Goal: Task Accomplishment & Management: Manage account settings

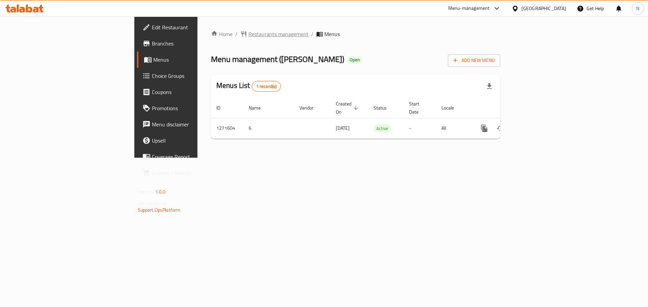
click at [248, 30] on span "Restaurants management" at bounding box center [278, 34] width 60 height 8
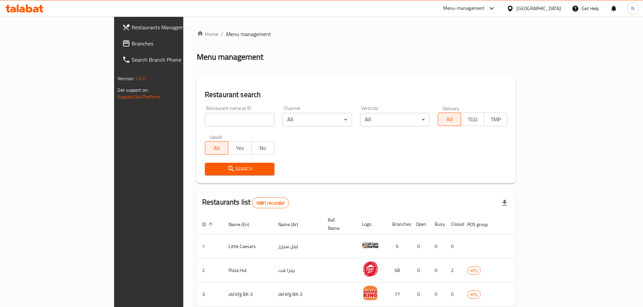
click at [132, 47] on span "Branches" at bounding box center [174, 43] width 84 height 8
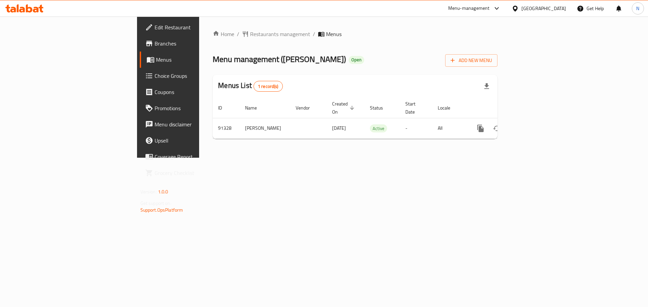
click at [560, 11] on div "[GEOGRAPHIC_DATA]" at bounding box center [543, 8] width 45 height 7
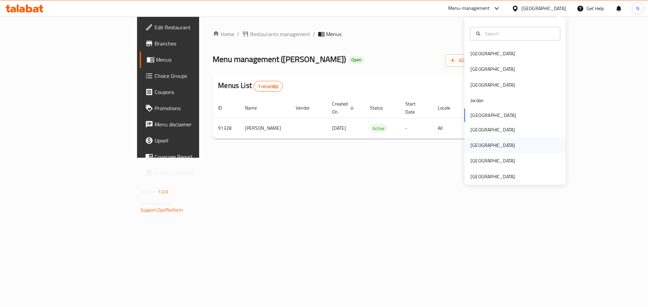
click at [471, 143] on div "Qatar" at bounding box center [492, 145] width 45 height 7
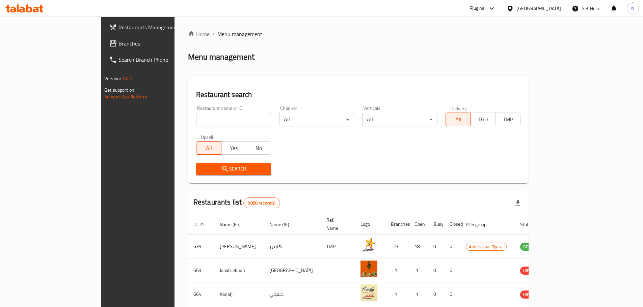
click at [104, 49] on link "Branches" at bounding box center [156, 43] width 105 height 16
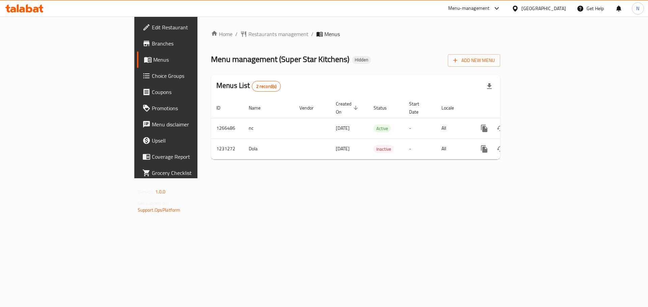
click at [519, 7] on icon at bounding box center [515, 8] width 7 height 7
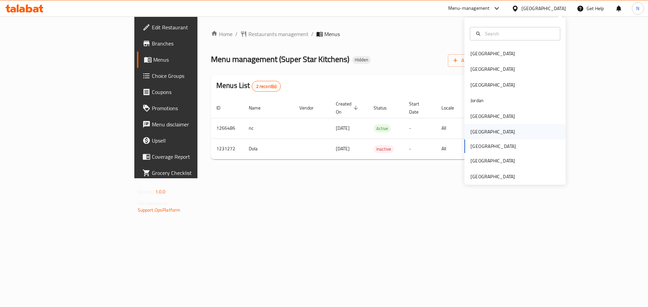
click at [475, 133] on div "Oman" at bounding box center [492, 131] width 45 height 7
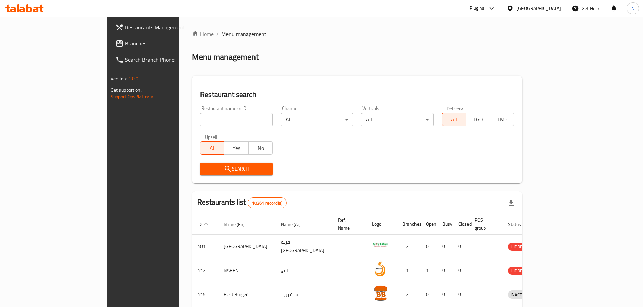
click at [116, 41] on icon at bounding box center [119, 43] width 7 height 6
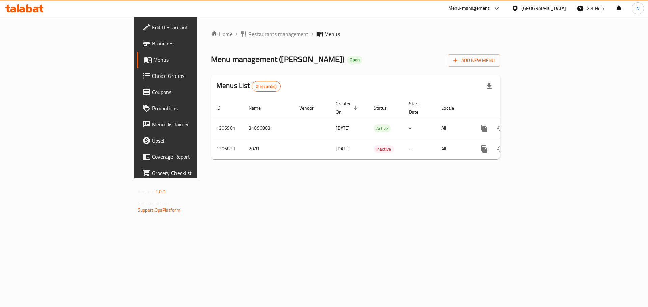
click at [554, 6] on div "Oman" at bounding box center [543, 8] width 45 height 7
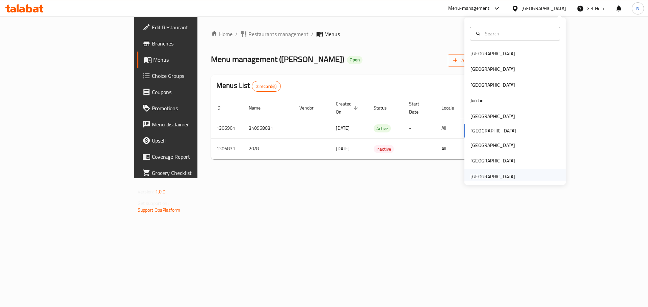
click at [489, 176] on div "United Arab Emirates" at bounding box center [492, 176] width 45 height 7
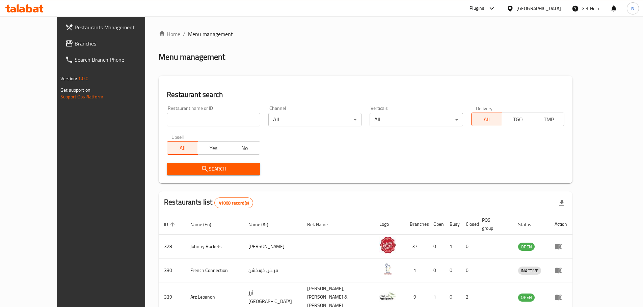
click at [60, 38] on link "Branches" at bounding box center [112, 43] width 105 height 16
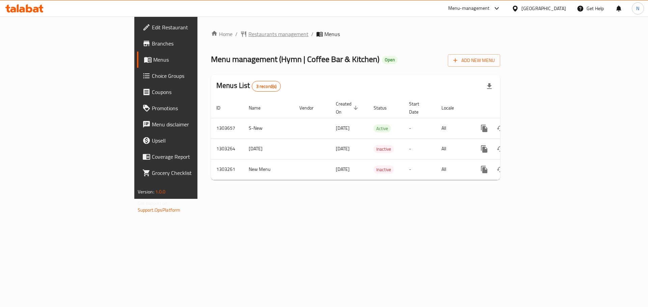
click at [248, 31] on span "Restaurants management" at bounding box center [278, 34] width 60 height 8
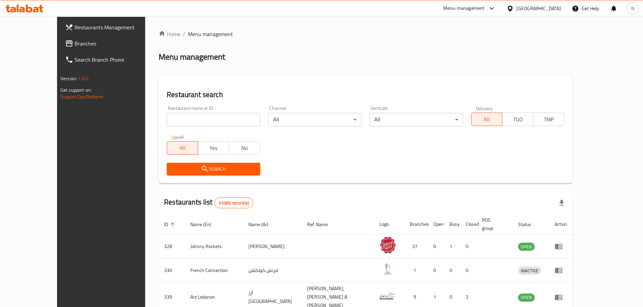
click at [65, 45] on icon at bounding box center [69, 43] width 8 height 8
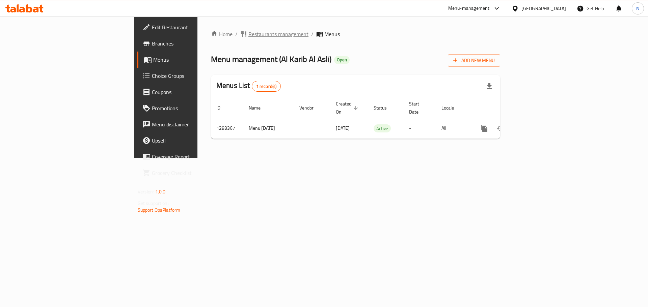
click at [248, 36] on span "Restaurants management" at bounding box center [278, 34] width 60 height 8
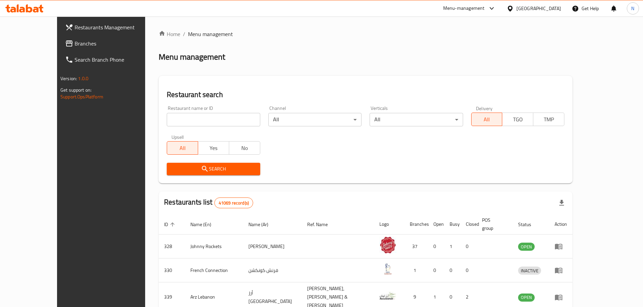
click at [75, 48] on span "Branches" at bounding box center [117, 43] width 84 height 8
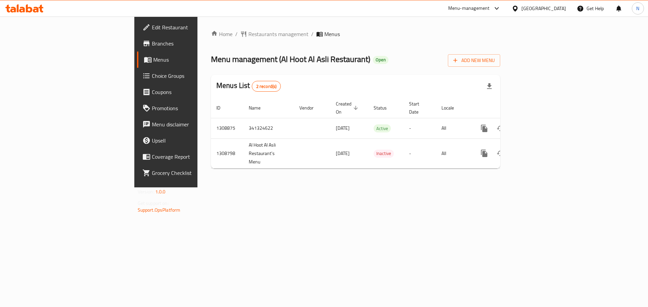
click at [540, 11] on div "[GEOGRAPHIC_DATA]" at bounding box center [543, 8] width 45 height 7
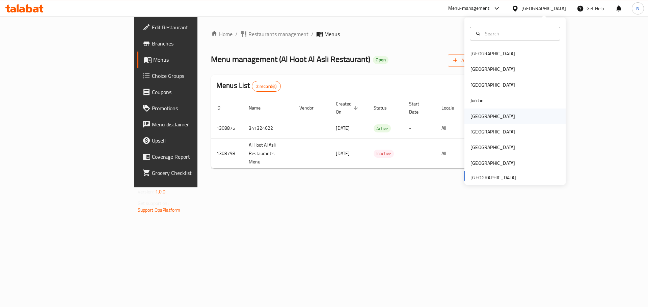
click at [473, 111] on div "[GEOGRAPHIC_DATA]" at bounding box center [492, 117] width 55 height 16
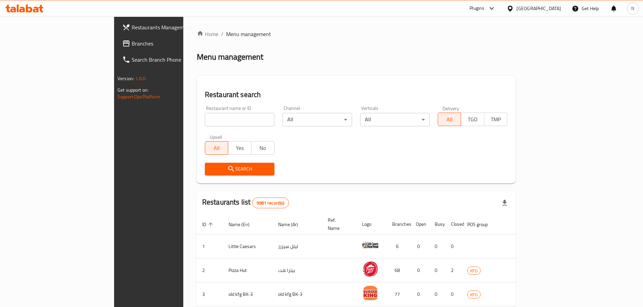
click at [132, 46] on span "Branches" at bounding box center [174, 43] width 84 height 8
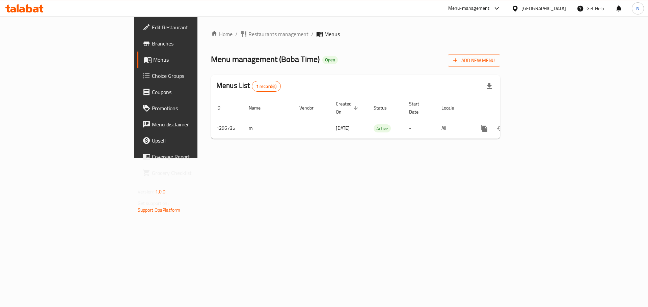
click at [519, 7] on icon at bounding box center [515, 8] width 7 height 7
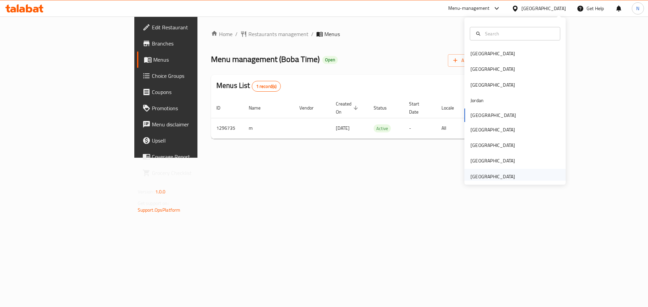
click at [472, 173] on div "[GEOGRAPHIC_DATA]" at bounding box center [492, 176] width 45 height 7
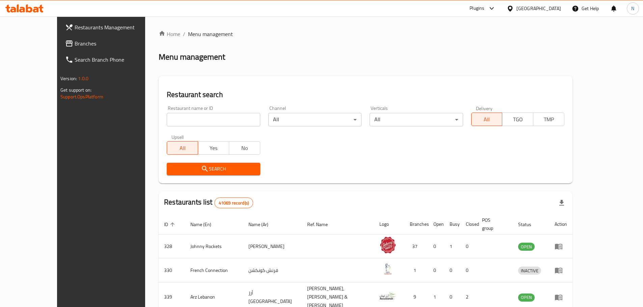
click at [75, 44] on span "Branches" at bounding box center [117, 43] width 84 height 8
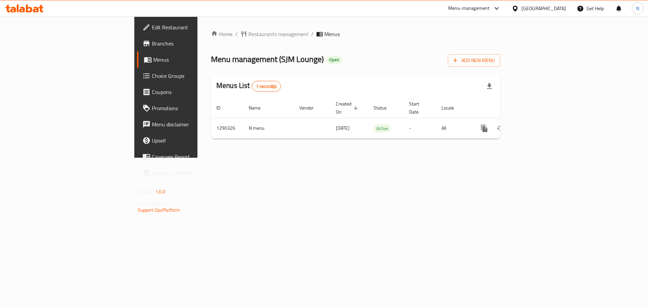
click at [530, 9] on div "[GEOGRAPHIC_DATA]" at bounding box center [543, 8] width 45 height 7
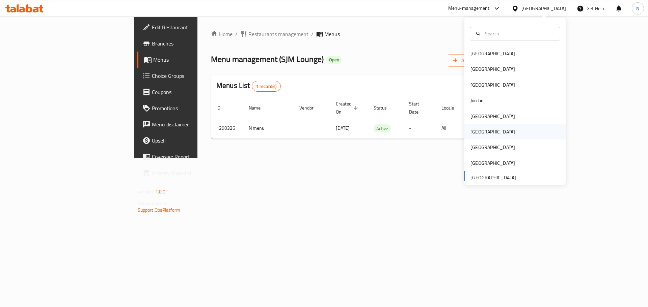
click at [475, 135] on div "[GEOGRAPHIC_DATA]" at bounding box center [492, 131] width 45 height 7
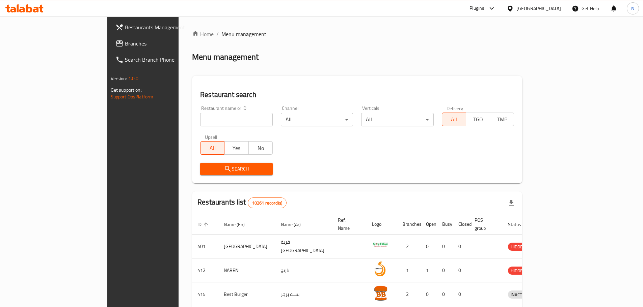
click at [125, 45] on span "Branches" at bounding box center [167, 43] width 84 height 8
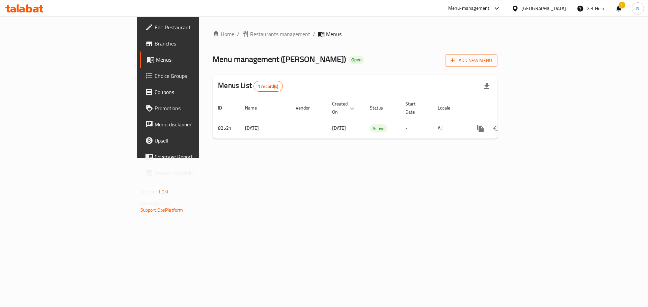
click at [521, 7] on div at bounding box center [517, 8] width 10 height 7
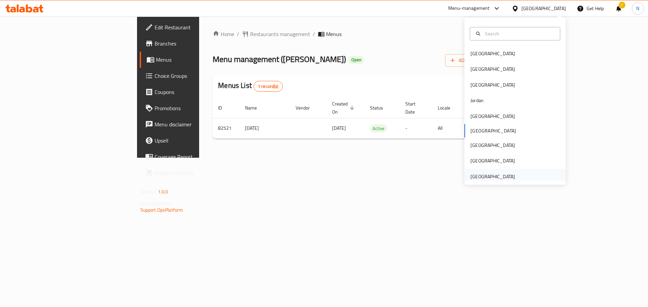
click at [486, 175] on div "[GEOGRAPHIC_DATA]" at bounding box center [492, 176] width 45 height 7
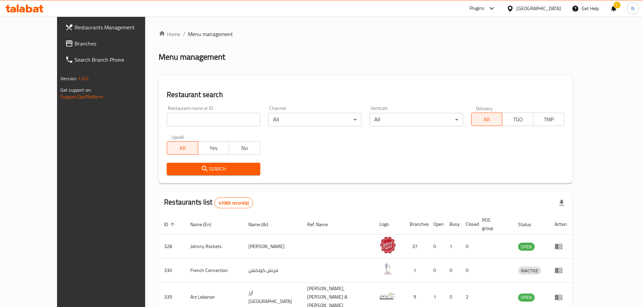
click at [75, 45] on span "Branches" at bounding box center [117, 43] width 84 height 8
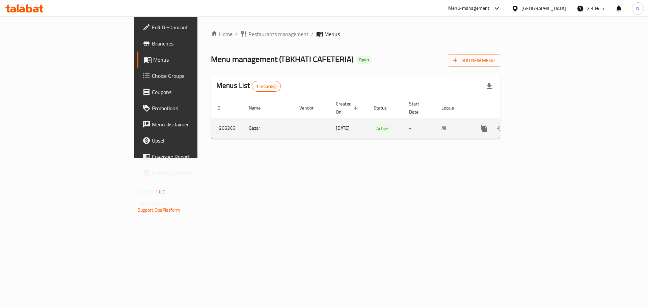
click at [537, 125] on icon "enhanced table" at bounding box center [533, 129] width 8 height 8
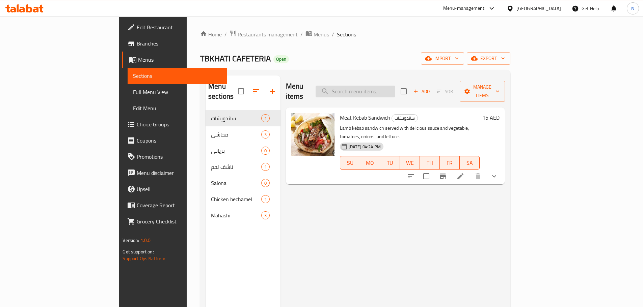
click at [387, 88] on input "search" at bounding box center [356, 92] width 80 height 12
paste input "محاشي"
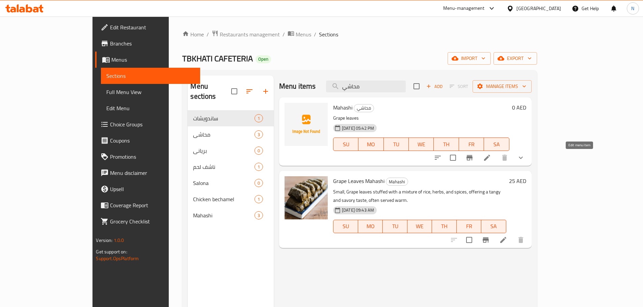
type input "محاشي"
click at [491, 159] on icon at bounding box center [487, 158] width 8 height 8
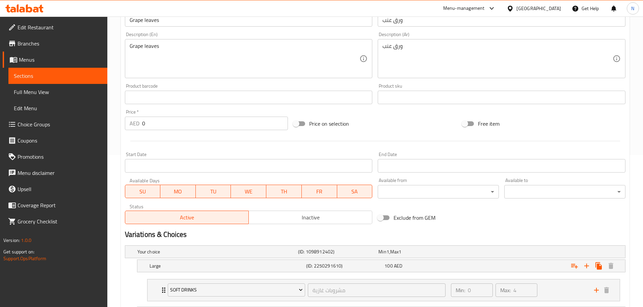
scroll to position [85, 0]
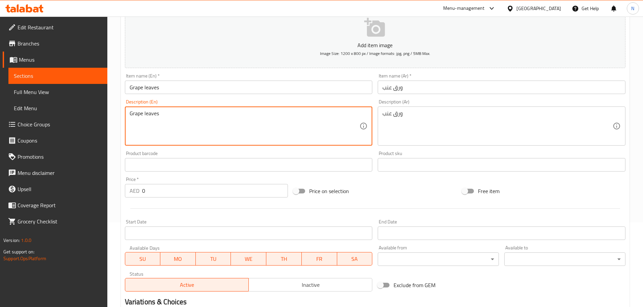
click at [332, 127] on textarea "Grape leaves" at bounding box center [245, 126] width 230 height 32
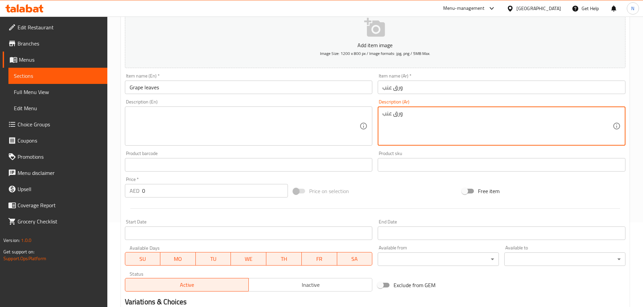
click at [450, 117] on textarea "ورق عنب" at bounding box center [497, 126] width 230 height 32
type textarea "ورق"
click at [436, 119] on textarea "ورق" at bounding box center [497, 126] width 230 height 32
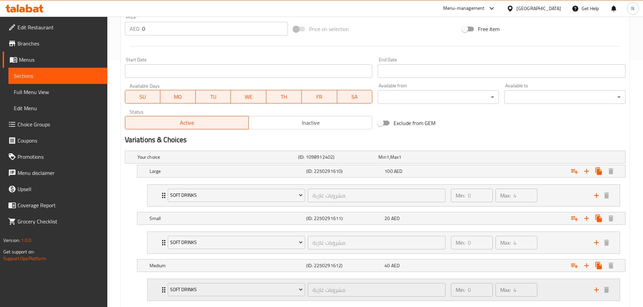
scroll to position [287, 0]
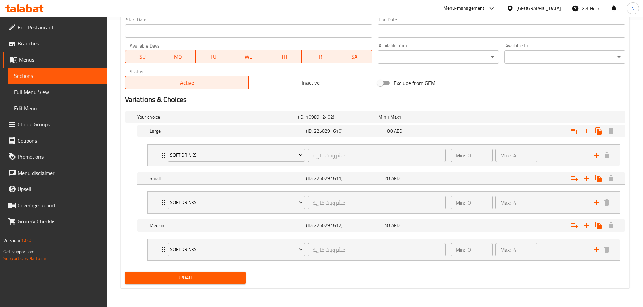
click at [197, 281] on span "Update" at bounding box center [185, 278] width 110 height 8
click at [523, 9] on div "United Arab Emirates" at bounding box center [538, 8] width 45 height 7
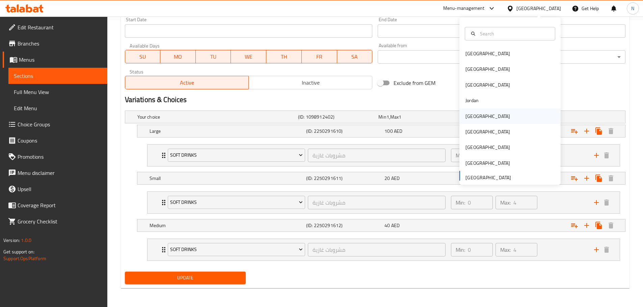
click at [471, 119] on div "[GEOGRAPHIC_DATA]" at bounding box center [487, 116] width 45 height 7
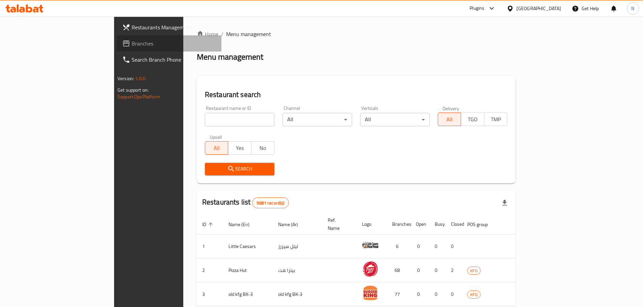
click at [132, 43] on span "Branches" at bounding box center [174, 43] width 84 height 8
